Goal: Check status: Check status

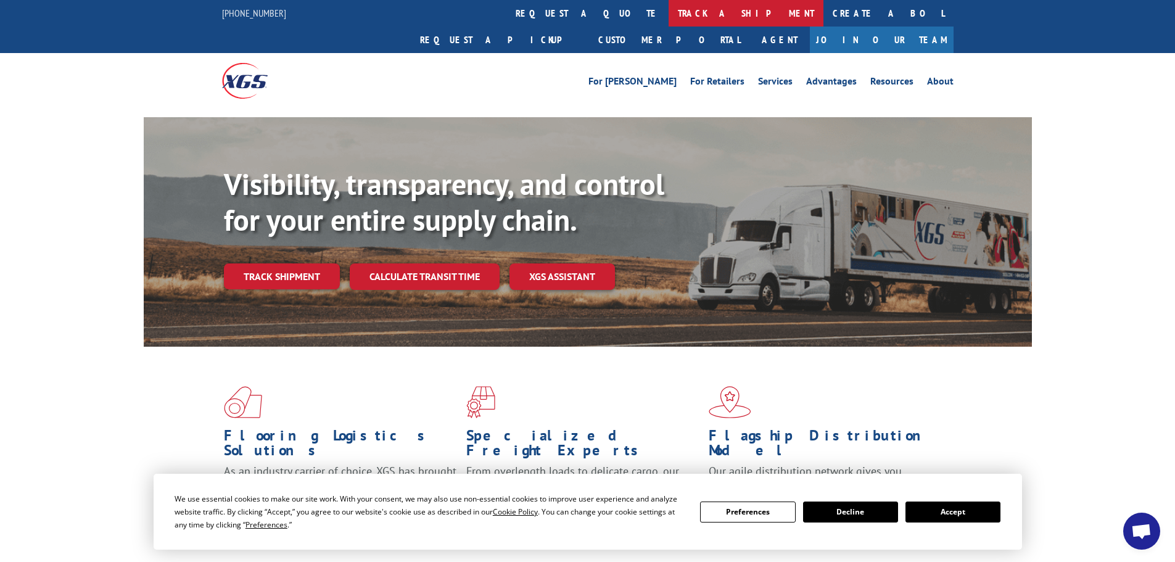
click at [669, 15] on link "track a shipment" at bounding box center [746, 13] width 155 height 27
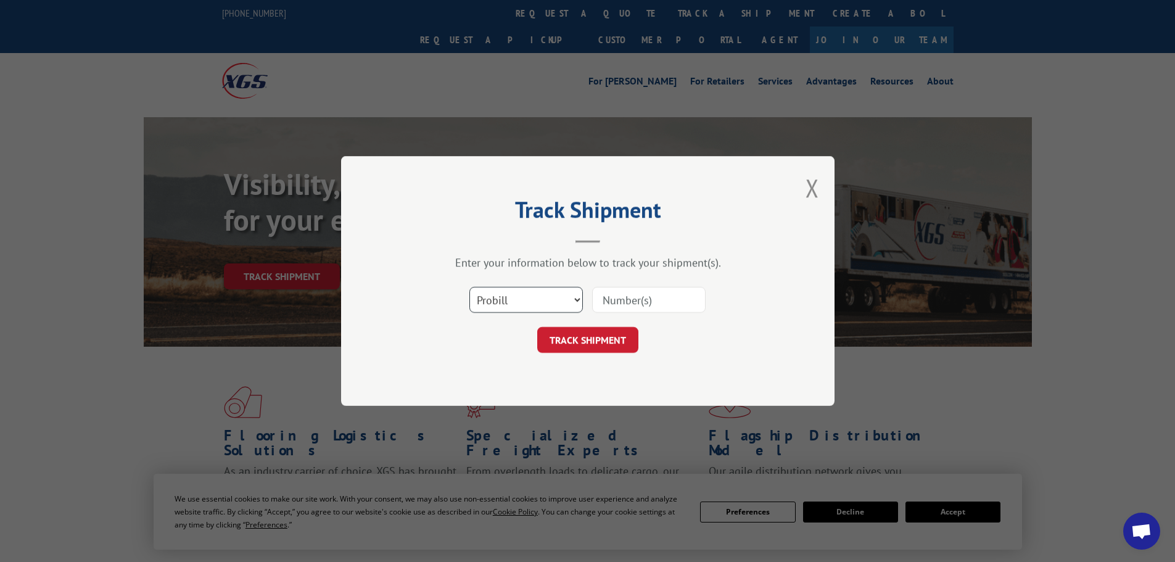
click at [579, 299] on select "Select category... Probill BOL PO" at bounding box center [527, 300] width 114 height 26
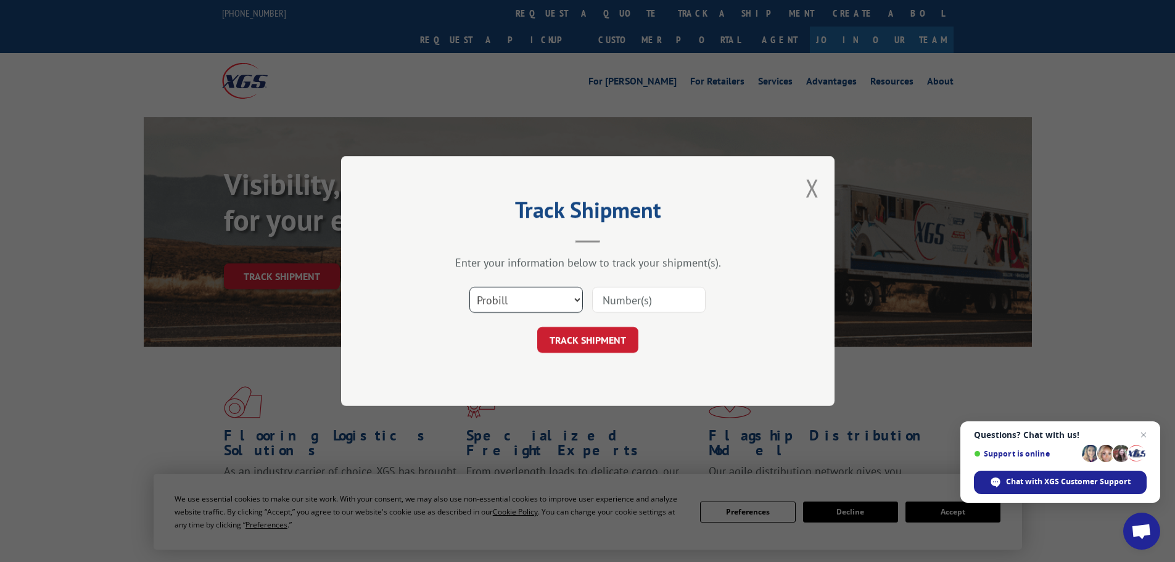
select select "bol"
click at [470, 287] on select "Select category... Probill BOL PO" at bounding box center [527, 300] width 114 height 26
paste input "5544938"
type input "5544938"
click at [600, 340] on button "TRACK SHIPMENT" at bounding box center [587, 340] width 101 height 26
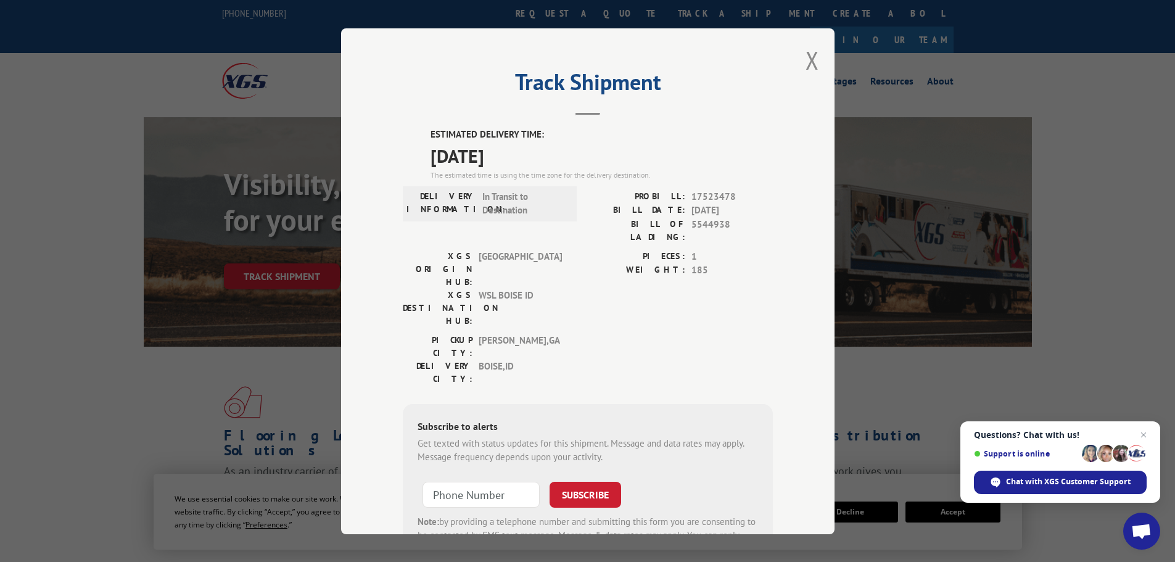
click at [811, 64] on button "Close modal" at bounding box center [813, 60] width 14 height 33
